Goal: Browse casually

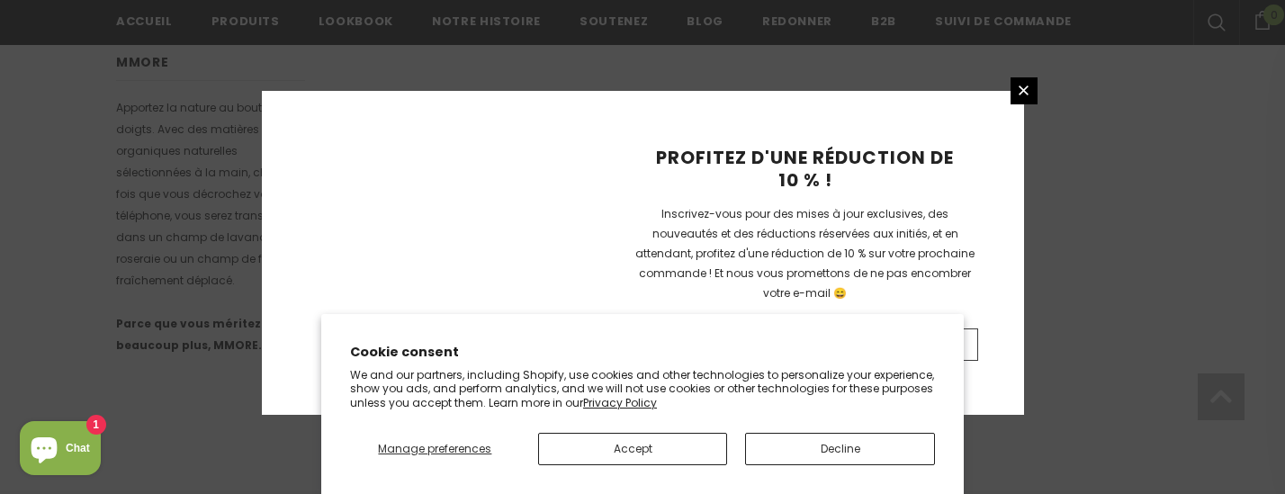
scroll to position [1394, 0]
